Goal: Navigation & Orientation: Understand site structure

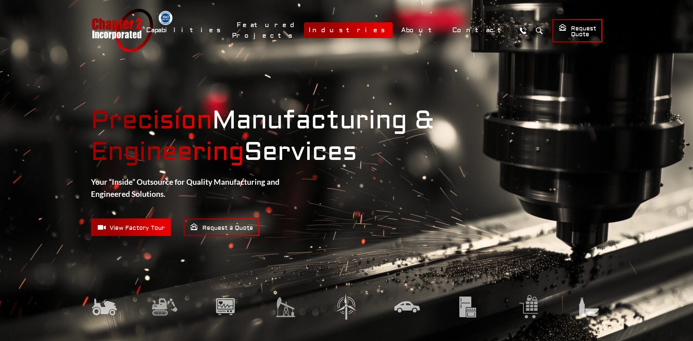
click at [389, 32] on link "Industries" at bounding box center [348, 30] width 89 height 16
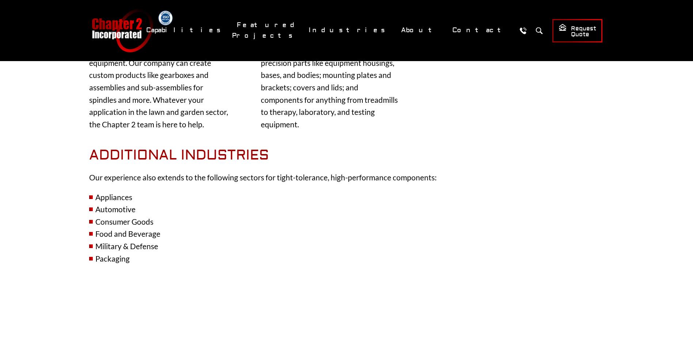
scroll to position [804, 0]
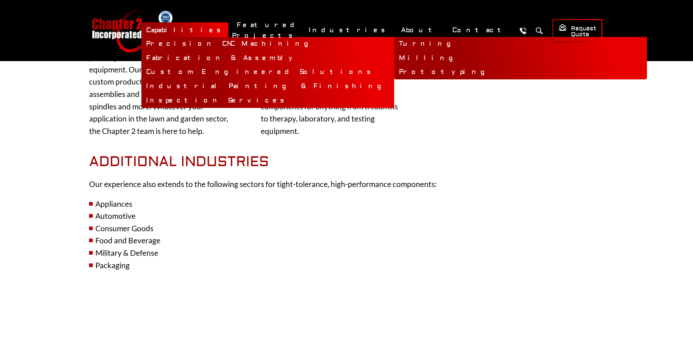
click at [277, 40] on link "Precision CNC Machining" at bounding box center [267, 44] width 253 height 14
click at [394, 40] on link "Turning" at bounding box center [520, 44] width 253 height 14
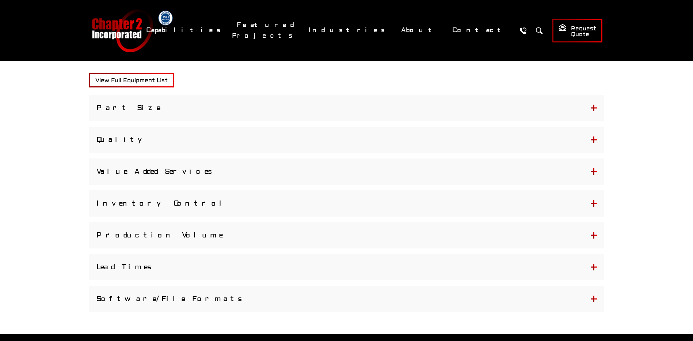
scroll to position [475, 0]
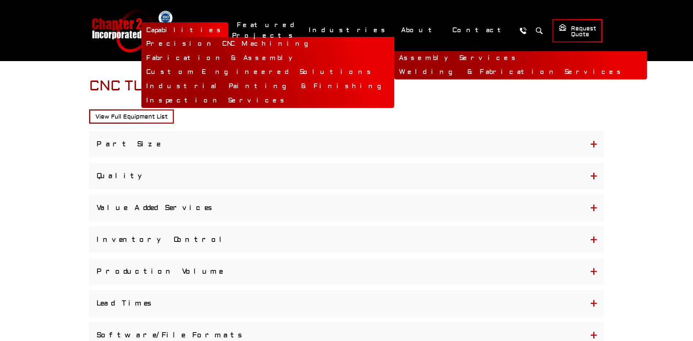
click at [394, 56] on link "Assembly Services" at bounding box center [520, 58] width 253 height 14
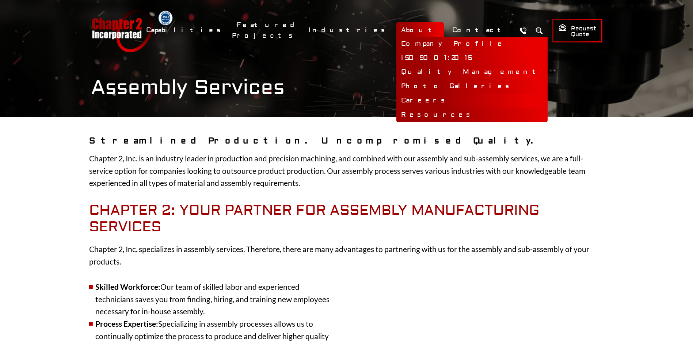
click at [442, 98] on link "Careers" at bounding box center [471, 101] width 151 height 14
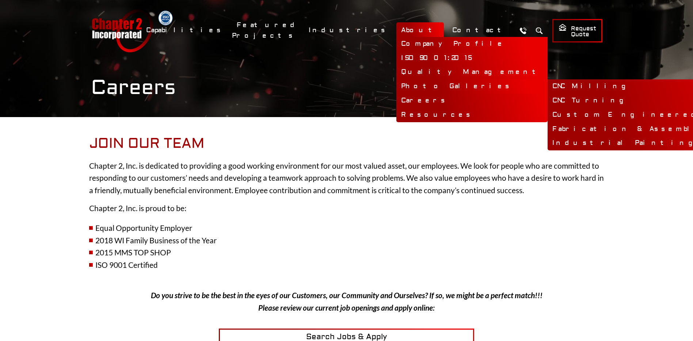
click at [439, 88] on link "Photo Galleries" at bounding box center [471, 86] width 151 height 14
click at [548, 89] on link "CNC Milling" at bounding box center [674, 86] width 253 height 14
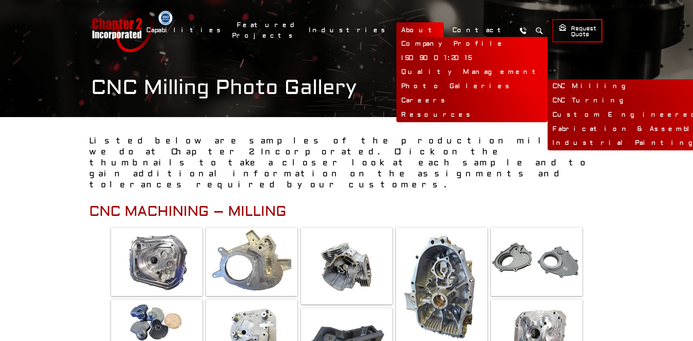
click at [548, 97] on link "CNC Turning" at bounding box center [674, 101] width 253 height 14
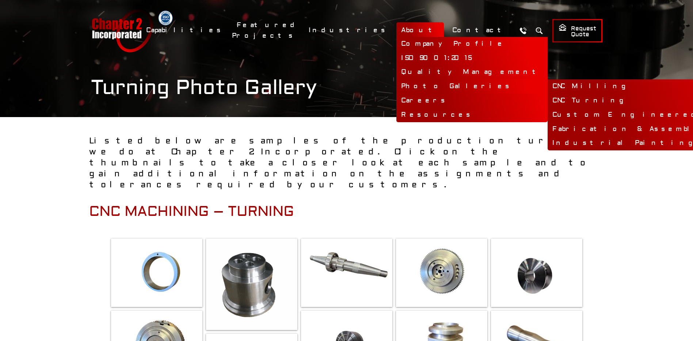
click at [548, 114] on link "Custom Engineered Solutions" at bounding box center [674, 115] width 253 height 14
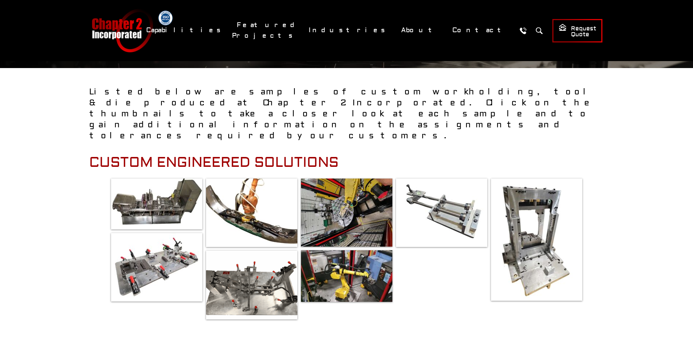
scroll to position [37, 0]
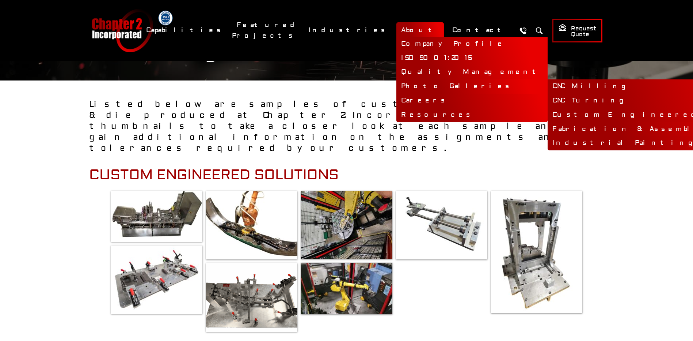
click at [548, 130] on link "Fabrication & Assembly" at bounding box center [674, 129] width 253 height 14
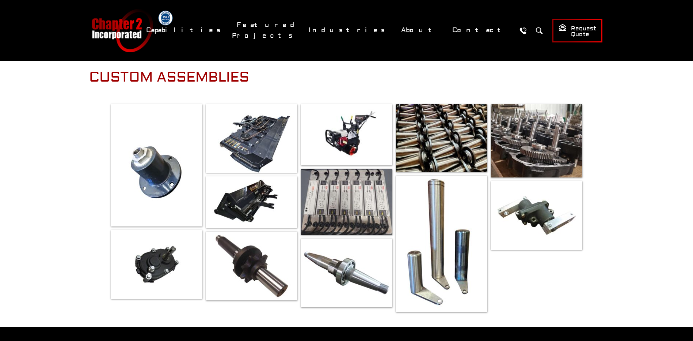
scroll to position [73, 0]
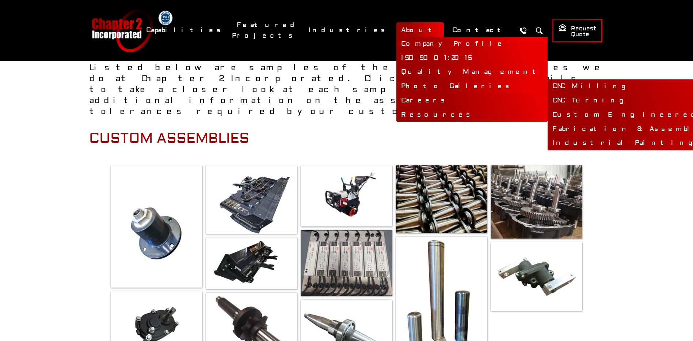
click at [548, 140] on link "Industrial Painting & Finishing" at bounding box center [674, 143] width 253 height 14
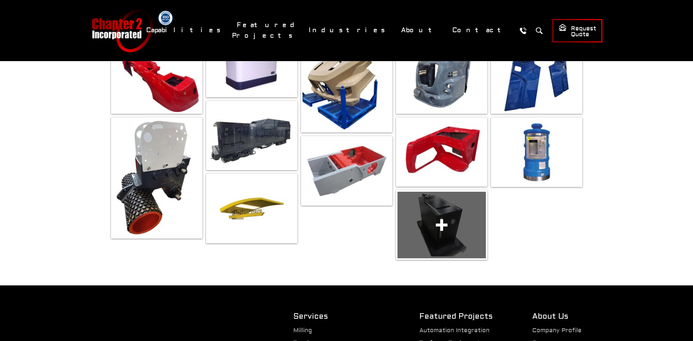
scroll to position [292, 0]
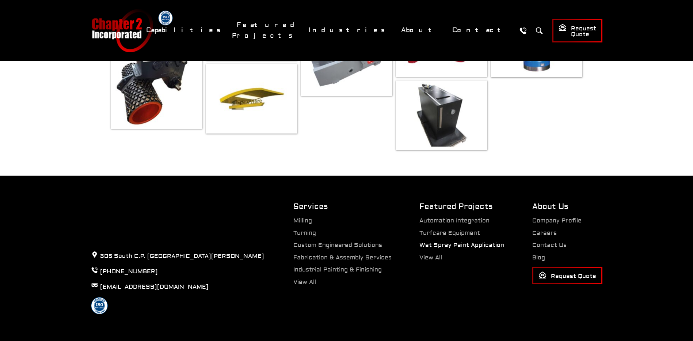
click at [463, 241] on link "Wet Spray Paint Application" at bounding box center [461, 244] width 85 height 7
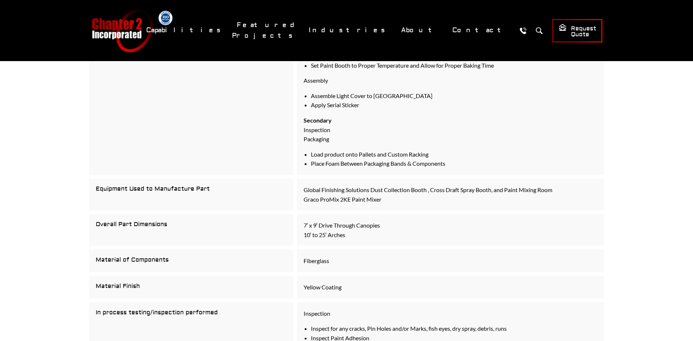
scroll to position [329, 0]
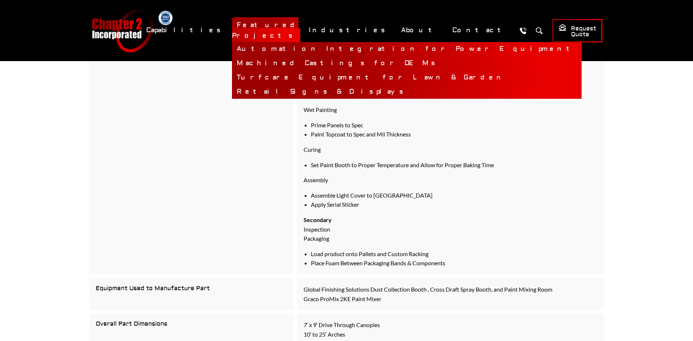
click at [350, 85] on link "Retail Signs & Displays" at bounding box center [407, 92] width 350 height 14
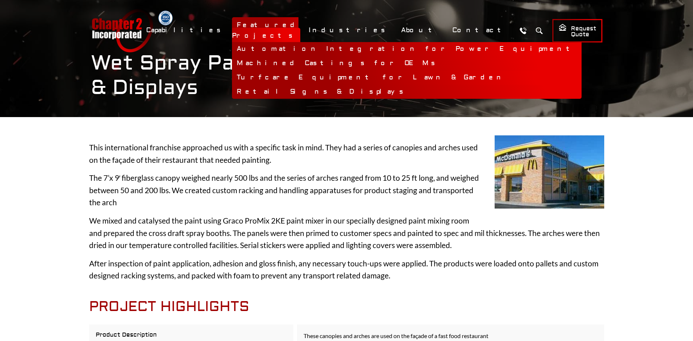
click at [347, 71] on link "Turfcare Equipment for Lawn & Garden" at bounding box center [407, 78] width 350 height 14
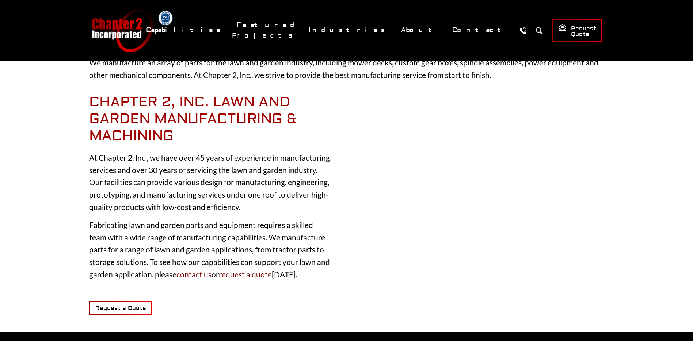
scroll to position [1060, 0]
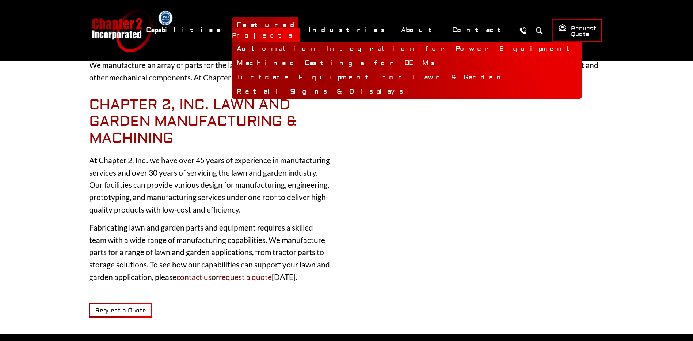
click at [337, 62] on link "Machined Castings for OEMs" at bounding box center [407, 63] width 350 height 14
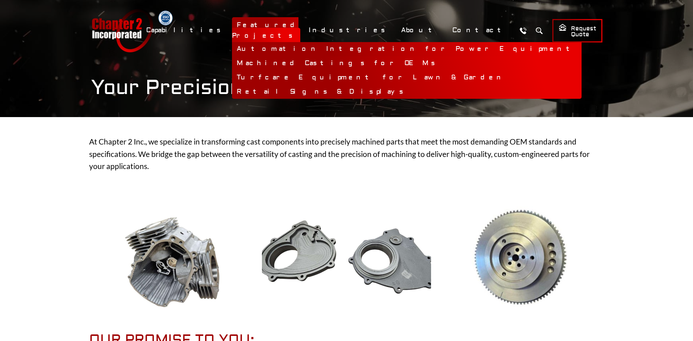
click at [333, 42] on link "Automation Integration for Power Equipment" at bounding box center [407, 49] width 350 height 14
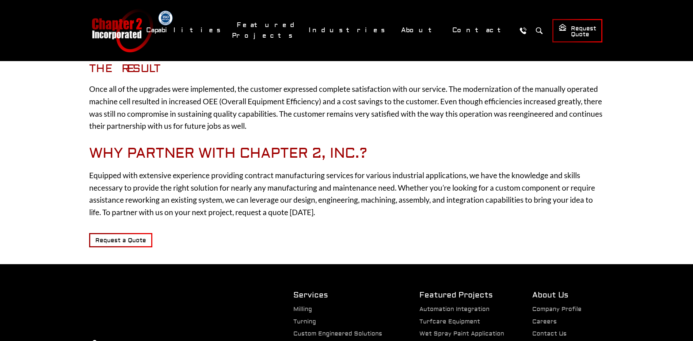
scroll to position [621, 0]
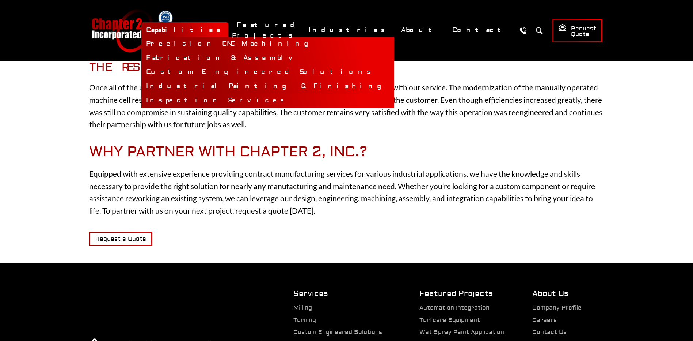
click at [268, 98] on link "Inspection Services" at bounding box center [267, 101] width 253 height 14
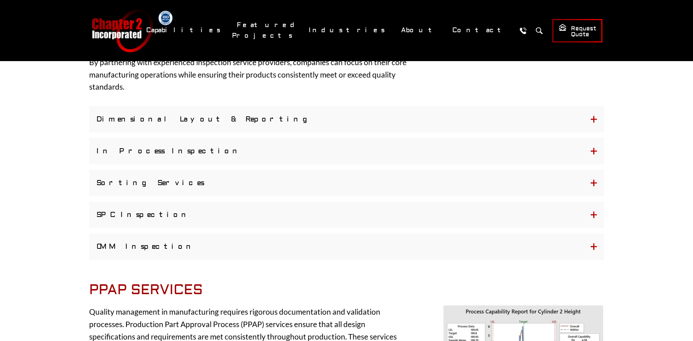
scroll to position [475, 0]
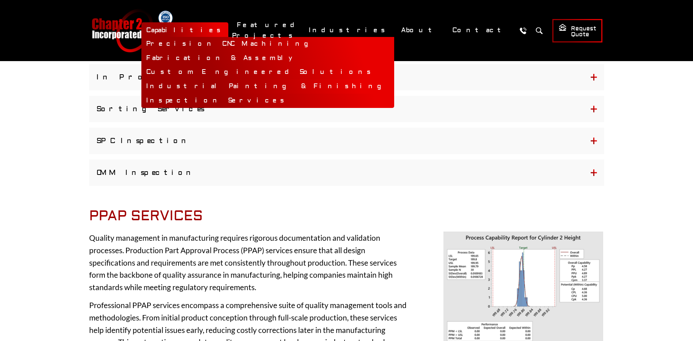
click at [276, 84] on link "Industrial Painting & Finishing" at bounding box center [267, 86] width 253 height 14
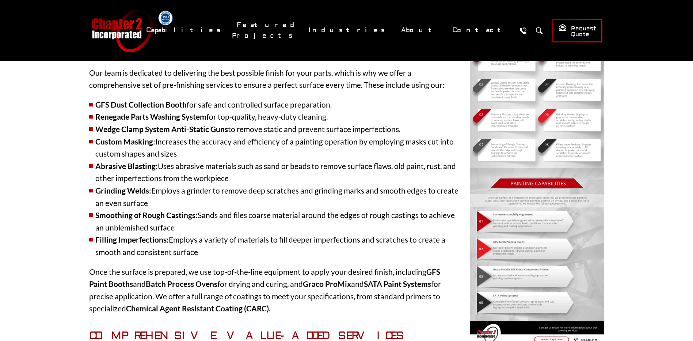
scroll to position [512, 0]
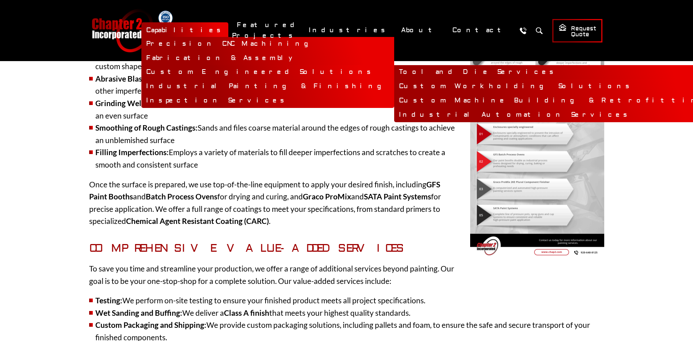
click at [394, 73] on link "Tool and Die Services" at bounding box center [555, 72] width 323 height 14
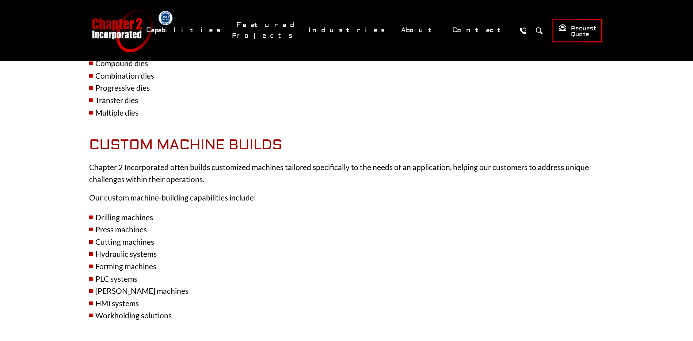
scroll to position [767, 0]
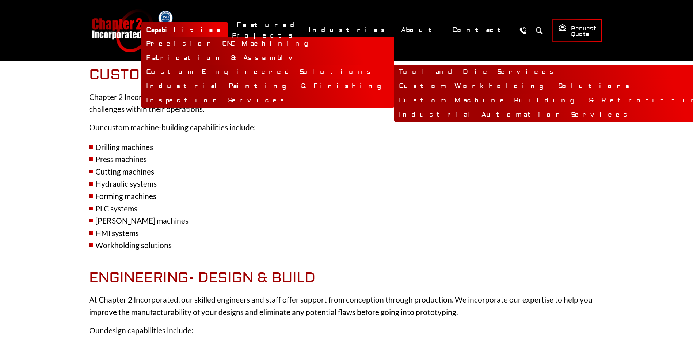
click at [394, 85] on link "Custom Workholding Solutions" at bounding box center [555, 86] width 323 height 14
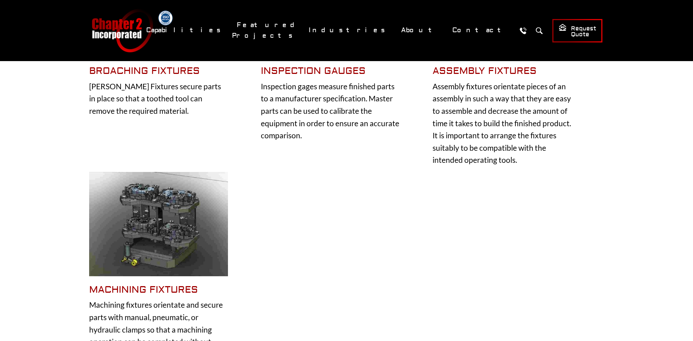
scroll to position [548, 0]
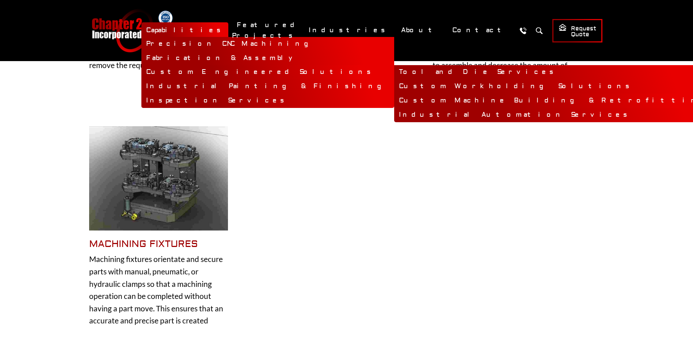
click at [394, 103] on link "Custom Machine Building & Retrofitting" at bounding box center [555, 101] width 323 height 14
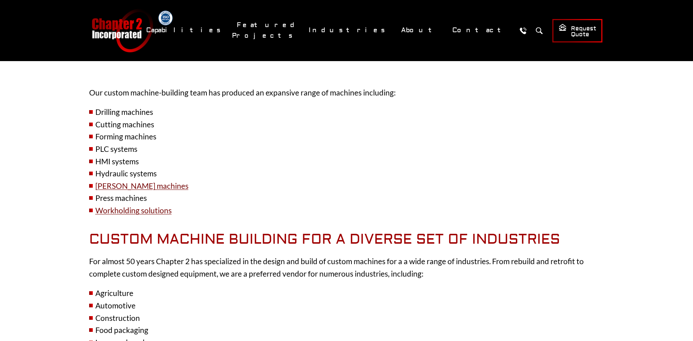
scroll to position [512, 0]
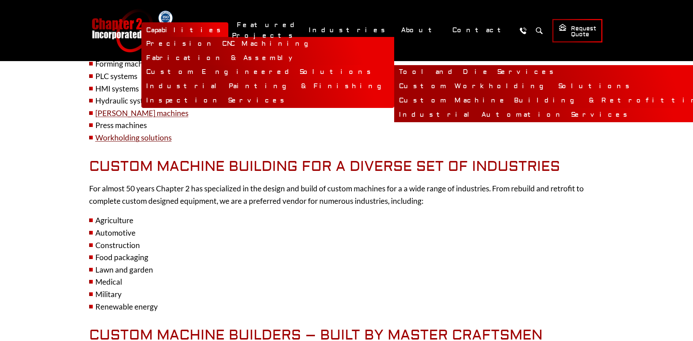
click at [394, 114] on link "Industrial Automation Services" at bounding box center [555, 115] width 323 height 14
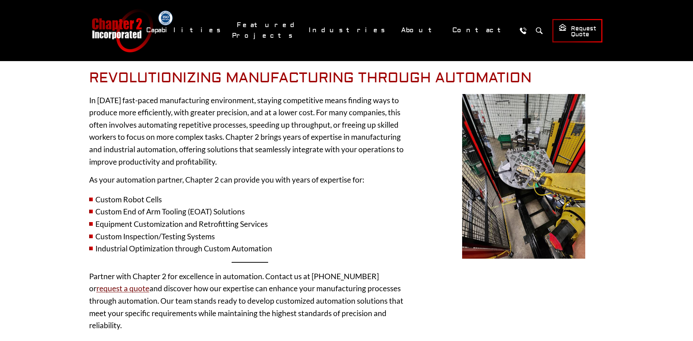
scroll to position [146, 0]
